Goal: Task Accomplishment & Management: Complete application form

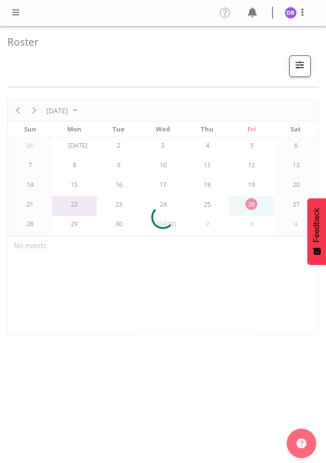
click at [18, 15] on span at bounding box center [16, 12] width 12 height 12
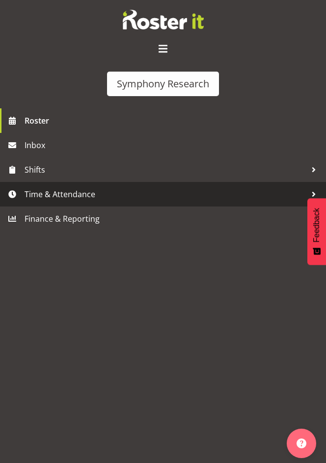
click at [61, 197] on span "Time & Attendance" at bounding box center [166, 194] width 282 height 15
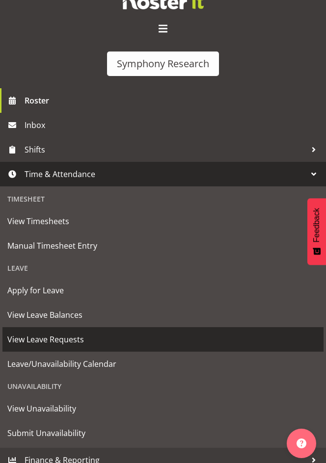
scroll to position [29, 0]
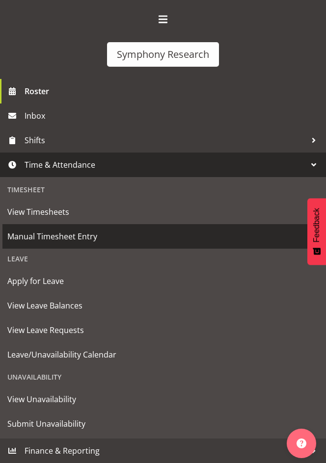
click at [45, 234] on span "Manual Timesheet Entry" at bounding box center [162, 236] width 311 height 15
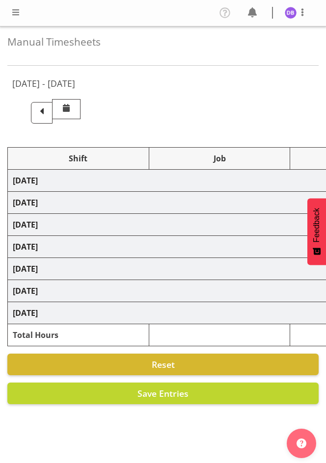
scroll to position [7, 0]
select select "26078"
select select "10587"
select select "47"
select select "26078"
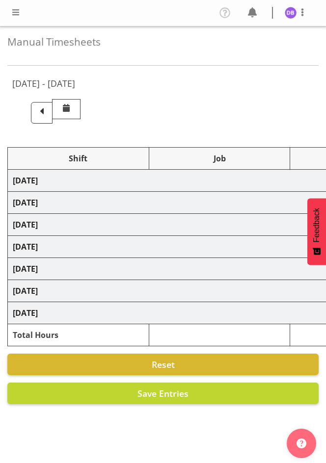
select select "10633"
select select "47"
select select "26078"
select select "10587"
select select "47"
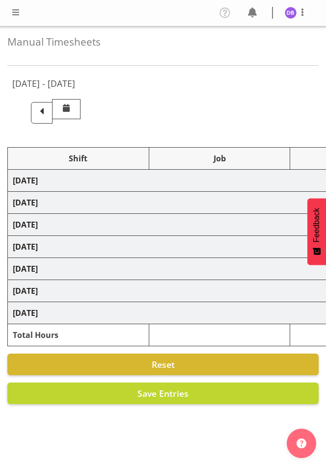
select select "26078"
select select "10633"
select select "47"
select select "26078"
select select "10587"
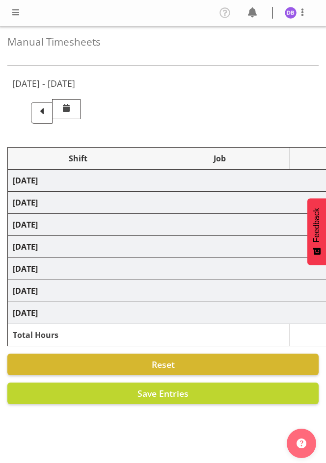
select select "47"
select select "26078"
select select "10633"
select select "47"
select select "26078"
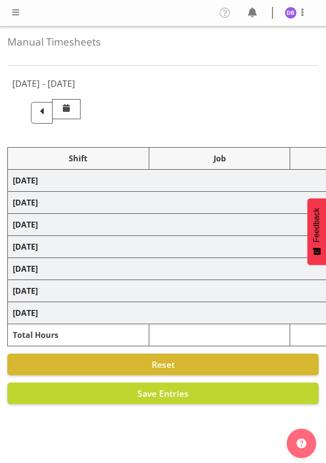
select select "10587"
select select "47"
select select "48116"
select select "10631"
select select "48116"
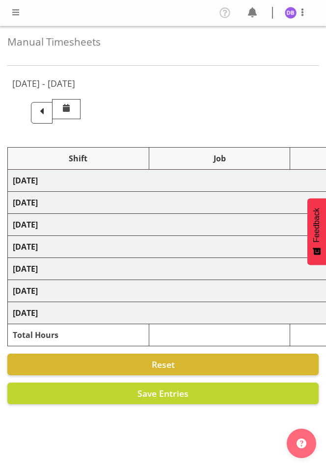
select select "10499"
select select "47"
select select "48116"
select select "10499"
select select "47"
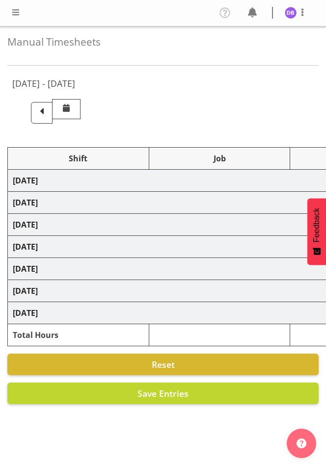
select select "26078"
select select "10633"
select select "47"
select select "48116"
select select "10633"
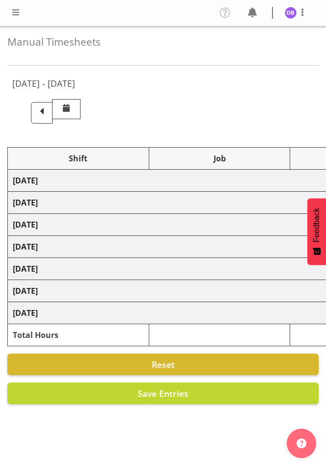
select select "47"
select select "48116"
select select "10499"
select select "47"
select select "26078"
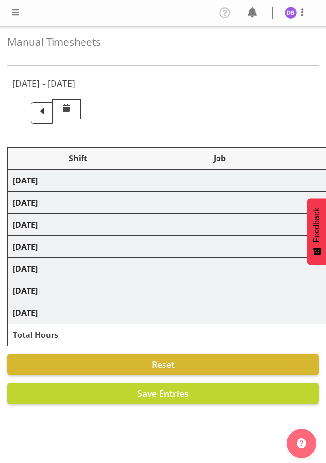
select select "10633"
select select "47"
select select "48116"
select select "10633"
select select "47"
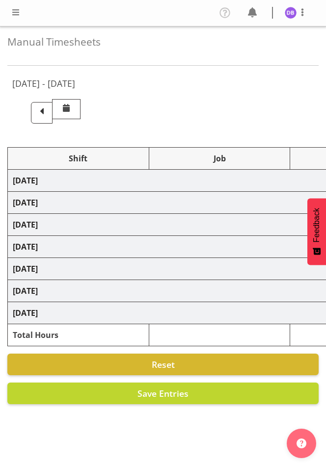
select select "48116"
select select "10499"
select select "47"
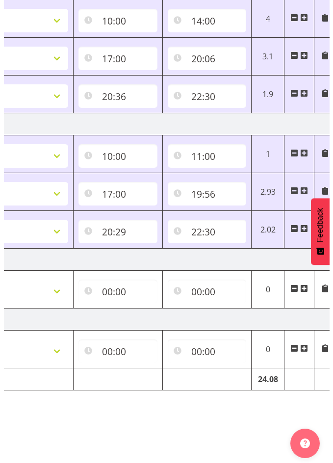
scroll to position [0, 369]
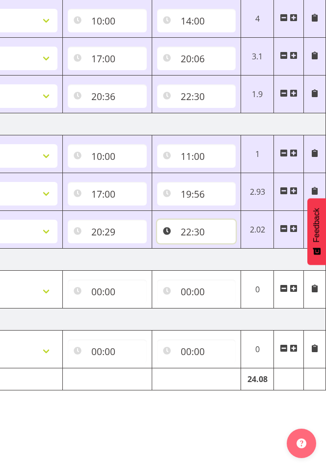
click at [200, 225] on input "22:30" at bounding box center [196, 232] width 79 height 24
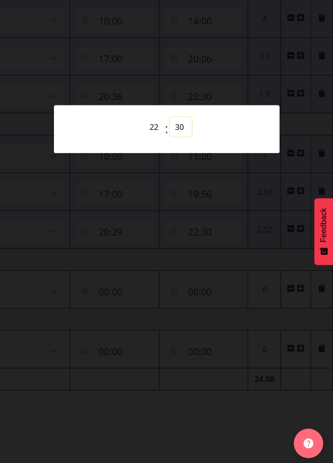
click at [180, 129] on select "00 01 02 03 04 05 06 07 08 09 10 11 12 13 14 15 16 17 18 19 20 21 22 23 24 25 2…" at bounding box center [181, 127] width 22 height 20
select select "25"
click at [170, 117] on select "00 01 02 03 04 05 06 07 08 09 10 11 12 13 14 15 16 17 18 19 20 21 22 23 24 25 2…" at bounding box center [181, 127] width 22 height 20
type input "22:25"
click at [275, 94] on div at bounding box center [166, 231] width 333 height 463
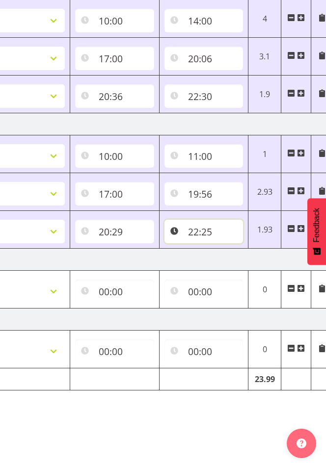
click at [209, 222] on input "22:25" at bounding box center [203, 232] width 79 height 24
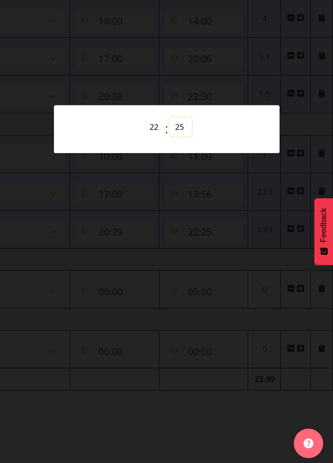
click at [183, 126] on select "00 01 02 03 04 05 06 07 08 09 10 11 12 13 14 15 16 17 18 19 20 21 22 23 24 25 2…" at bounding box center [181, 127] width 22 height 20
select select "26"
click at [170, 117] on select "00 01 02 03 04 05 06 07 08 09 10 11 12 13 14 15 16 17 18 19 20 21 22 23 24 25 2…" at bounding box center [181, 127] width 22 height 20
type input "22:26"
click at [296, 32] on div at bounding box center [166, 231] width 333 height 463
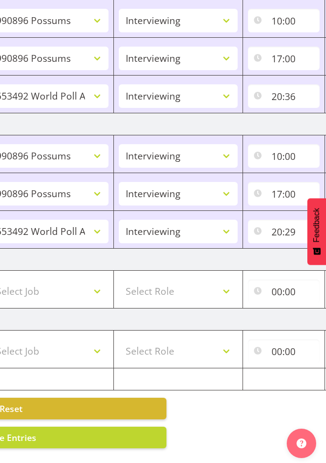
scroll to position [0, 148]
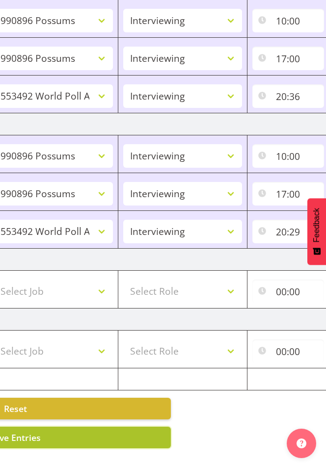
click at [111, 427] on button "Save Entries" at bounding box center [15, 438] width 311 height 22
click at [144, 427] on button "Save Entries" at bounding box center [15, 438] width 311 height 22
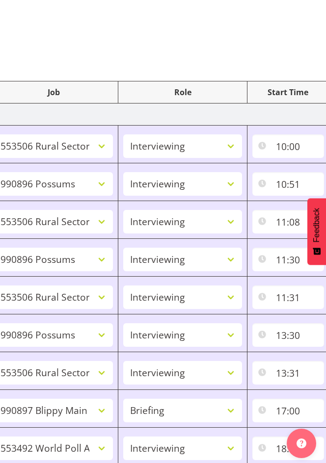
scroll to position [0, 0]
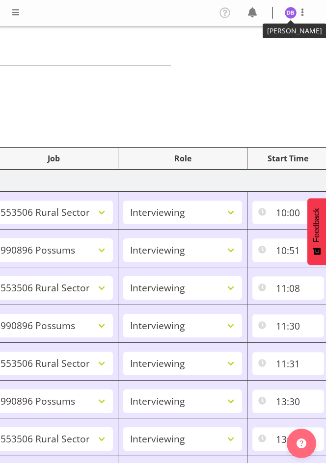
click at [290, 15] on img at bounding box center [291, 13] width 12 height 12
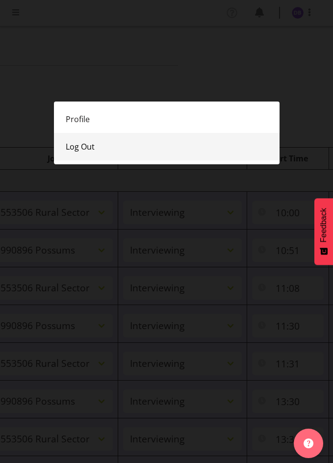
click at [85, 148] on link "Log Out" at bounding box center [167, 146] width 226 height 27
